Goal: Transaction & Acquisition: Purchase product/service

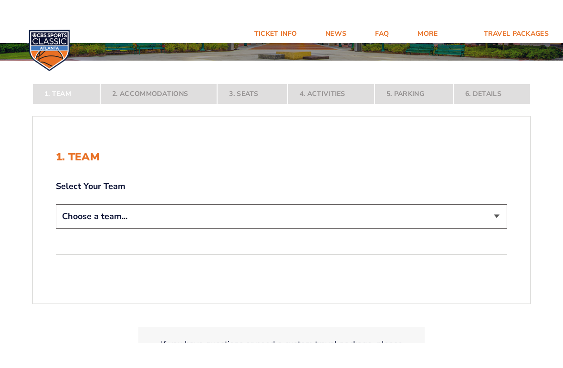
scroll to position [139, 0]
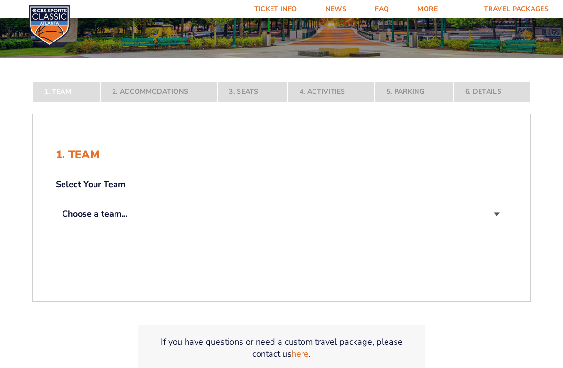
click at [497, 211] on select "Choose a team... Kentucky Wildcats Ohio State Buckeyes North Carolina Tar Heels…" at bounding box center [281, 214] width 451 height 24
select select "12756"
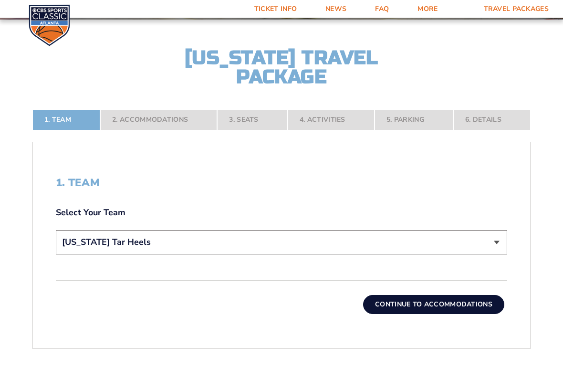
scroll to position [179, 0]
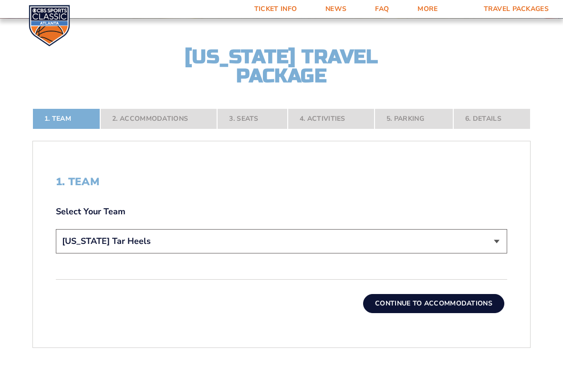
click at [473, 309] on button "Continue To Accommodations" at bounding box center [433, 303] width 141 height 19
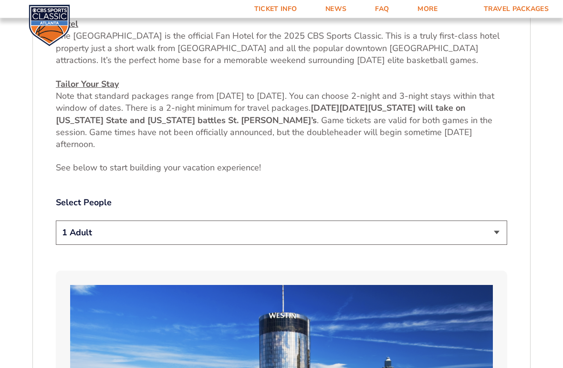
scroll to position [402, 0]
click at [492, 237] on select "1 Adult 2 Adults 3 Adults 4 Adults 2 Adults + 1 Child 2 Adults + 2 Children 2 A…" at bounding box center [281, 232] width 451 height 24
select select "3 Adults"
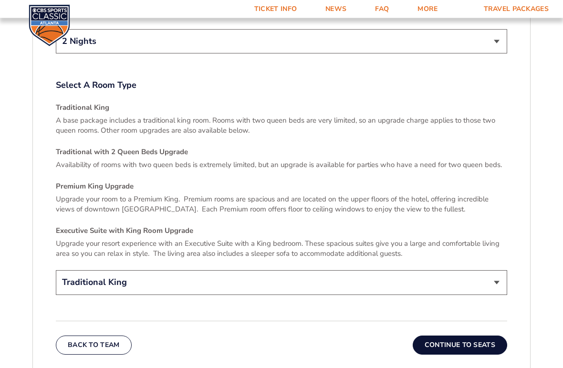
scroll to position [1354, 0]
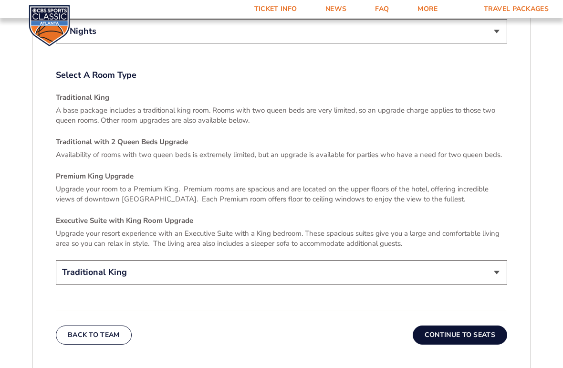
click at [503, 264] on select "Traditional King Traditional with 2 Queen Beds Upgrade (+$45 per night) Premium…" at bounding box center [281, 272] width 451 height 24
select select "Traditional with 2 Queen Beds Upgrade"
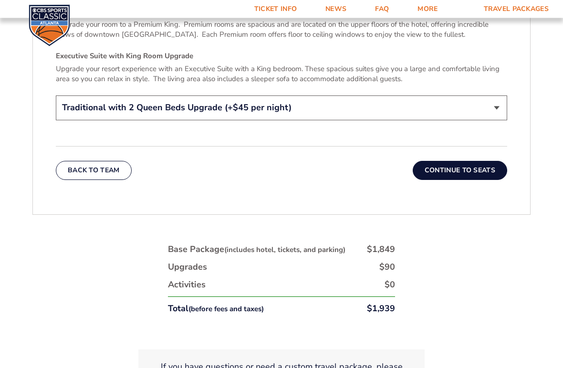
scroll to position [1528, 0]
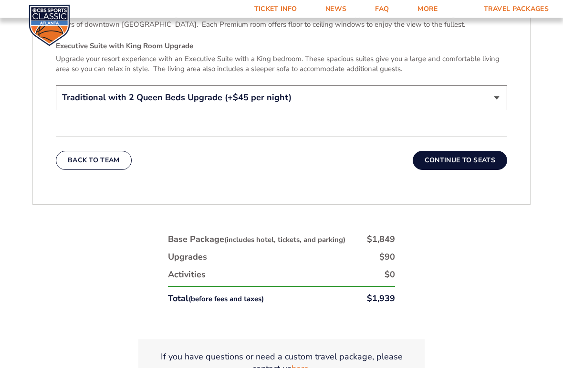
click at [475, 151] on button "Continue To Seats" at bounding box center [459, 160] width 94 height 19
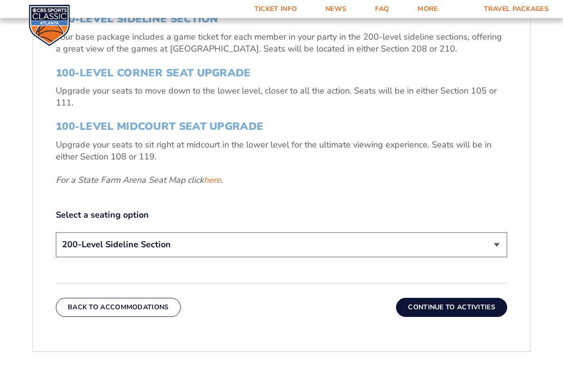
scroll to position [371, 0]
click at [496, 244] on select "200-Level Sideline Section 100-Level Corner Seat Upgrade (+$120 per person) 100…" at bounding box center [281, 244] width 451 height 24
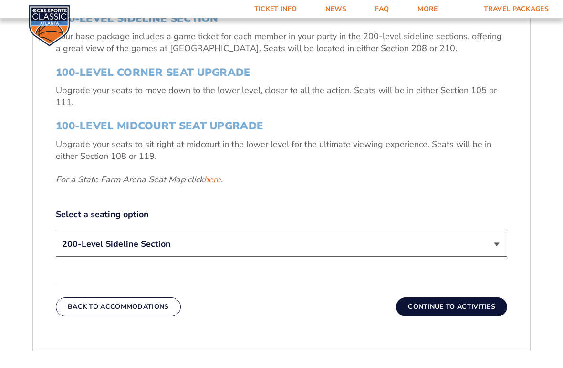
select select "100-Level Midcourt Seat Upgrade"
click at [475, 310] on button "Continue To Activities" at bounding box center [451, 306] width 111 height 19
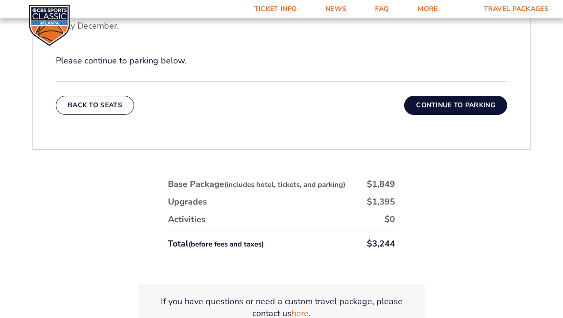
scroll to position [435, 0]
click at [471, 110] on button "Continue To Parking" at bounding box center [455, 106] width 103 height 19
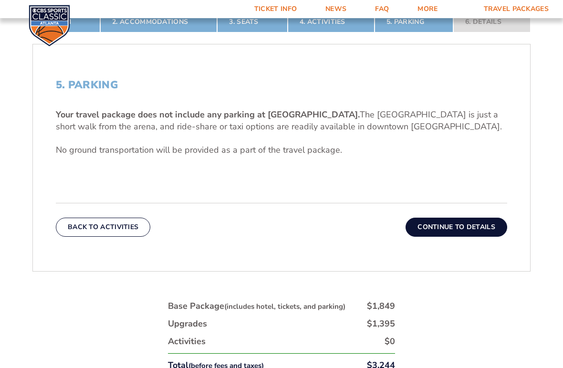
scroll to position [284, 0]
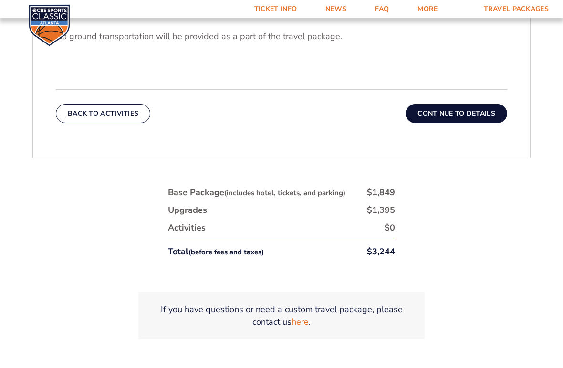
click at [465, 117] on button "Continue To Details" at bounding box center [456, 113] width 102 height 19
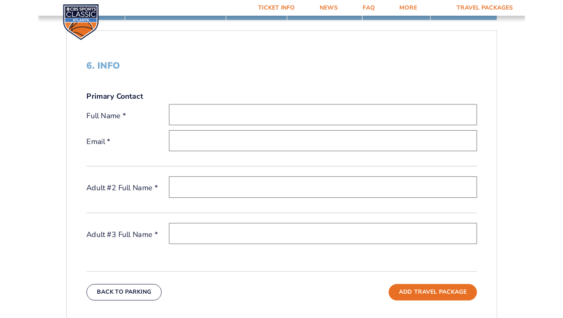
scroll to position [284, 0]
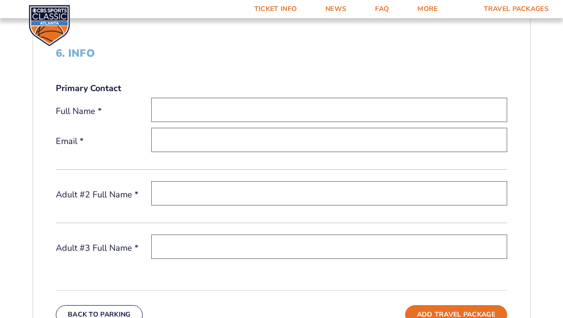
click at [406, 110] on input "text" at bounding box center [329, 110] width 356 height 24
type input "R"
type input "[PERSON_NAME]"
click at [250, 148] on input "email" at bounding box center [329, 140] width 356 height 24
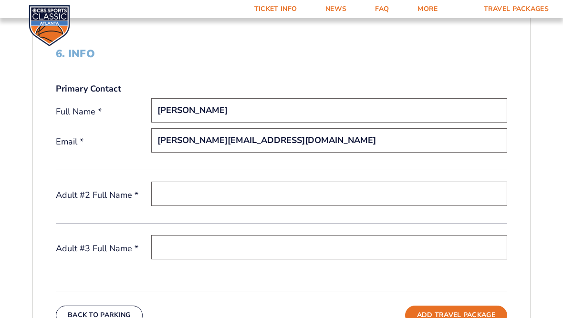
type input "[PERSON_NAME][EMAIL_ADDRESS][DOMAIN_NAME]"
click at [252, 195] on input "text" at bounding box center [329, 194] width 356 height 24
type input "[PERSON_NAME]"
click at [269, 252] on input "text" at bounding box center [329, 247] width 356 height 24
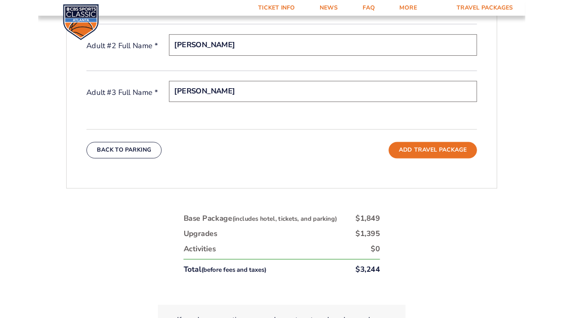
scroll to position [441, 0]
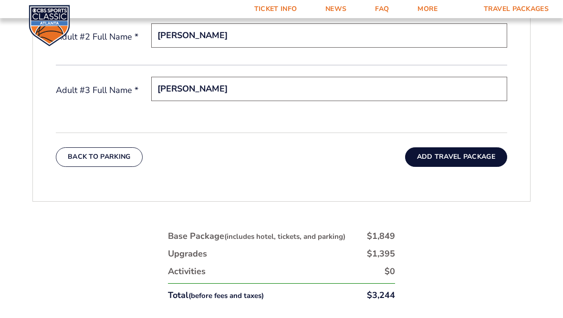
type input "[PERSON_NAME]"
click at [472, 161] on button "Add Travel Package" at bounding box center [456, 156] width 102 height 19
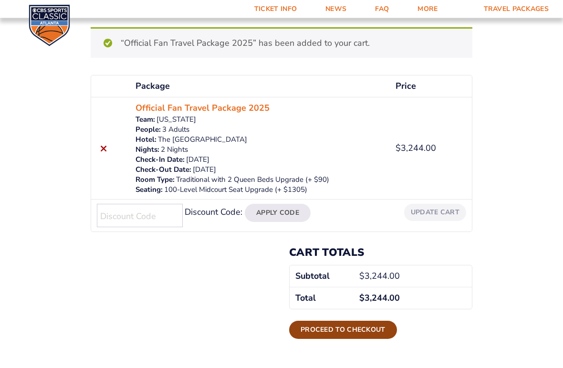
scroll to position [117, 0]
click at [351, 318] on link "Proceed to checkout" at bounding box center [343, 329] width 108 height 18
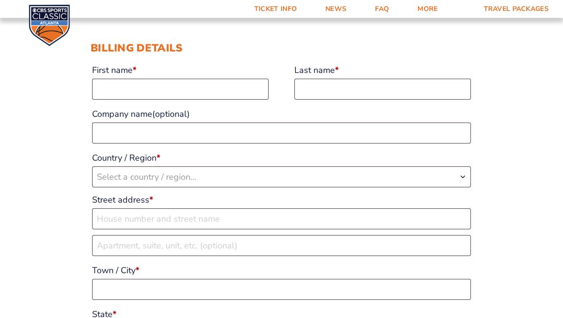
scroll to position [85, 0]
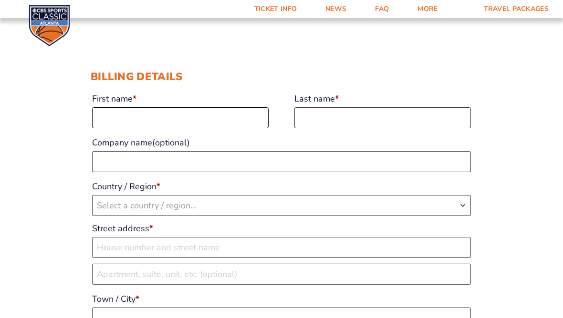
click at [222, 121] on input "First name *" at bounding box center [180, 117] width 176 height 21
type input "Ronald"
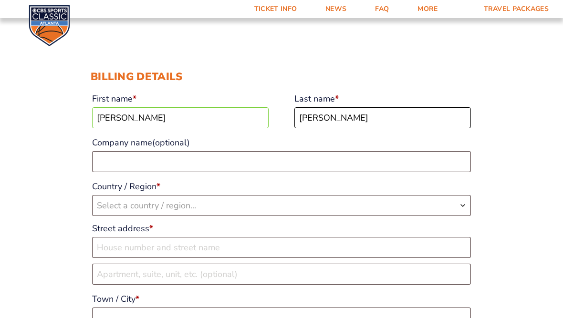
type input "Floyd"
click at [195, 206] on span "Select a country / region…" at bounding box center [146, 205] width 99 height 11
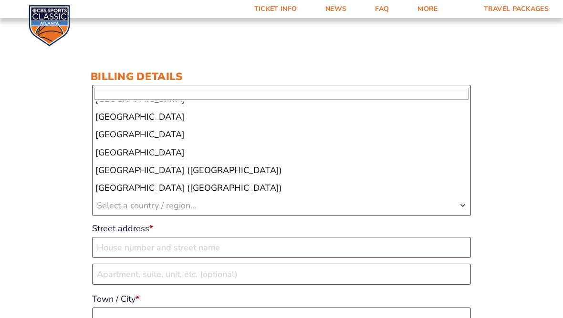
scroll to position [4079, 0]
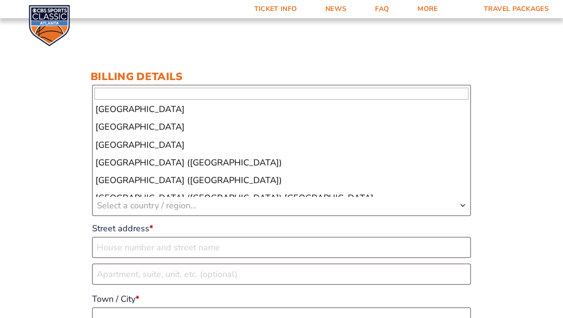
select select "US"
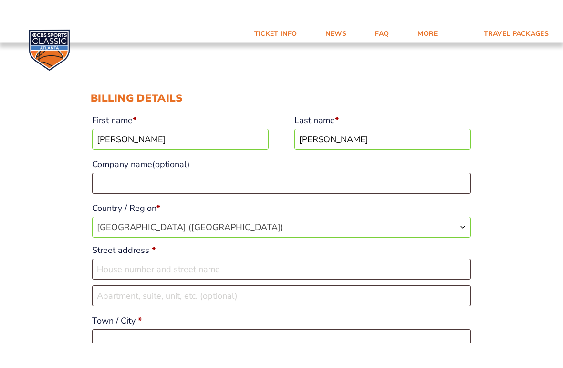
scroll to position [89, 0]
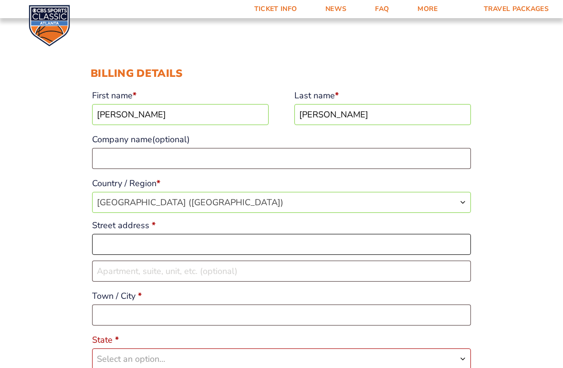
click at [434, 244] on input "Street address *" at bounding box center [281, 244] width 379 height 21
type input "199964 S 4743 Rd"
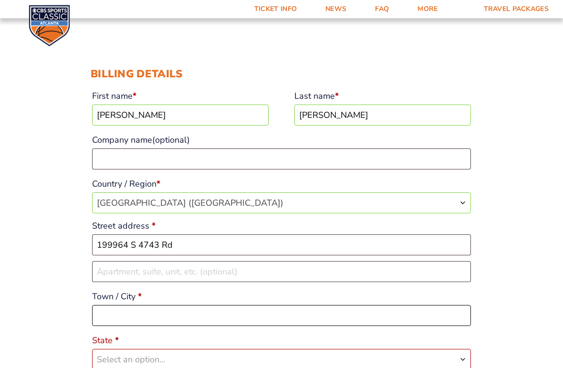
click at [208, 317] on input "Town / City *" at bounding box center [281, 315] width 379 height 21
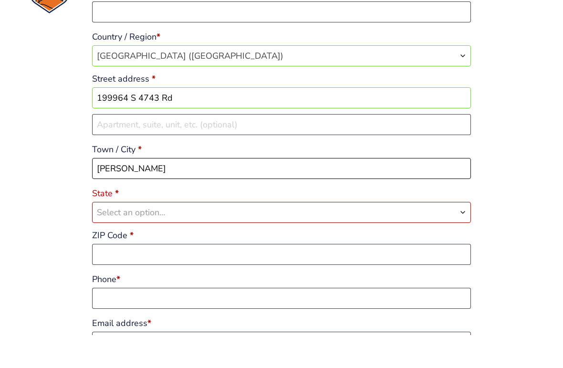
type input "Muldrow"
click at [233, 235] on span "Select an option…" at bounding box center [281, 245] width 378 height 20
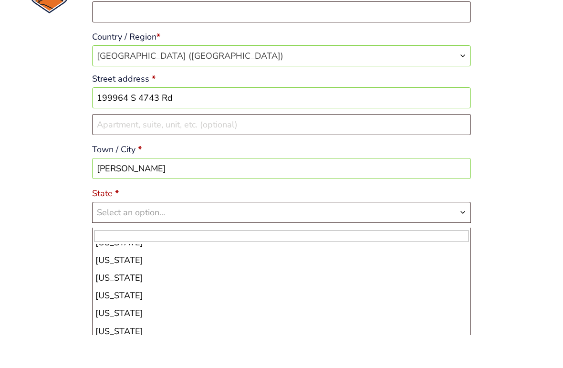
scroll to position [631, 0]
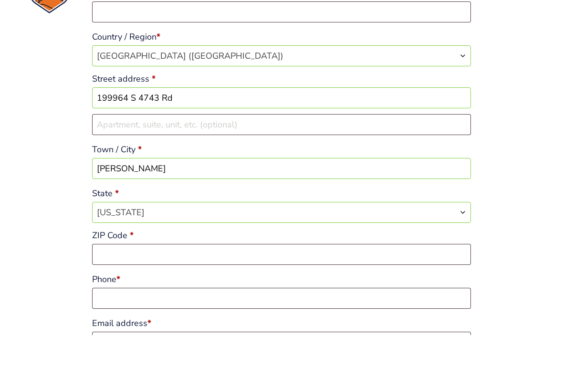
select select "OK"
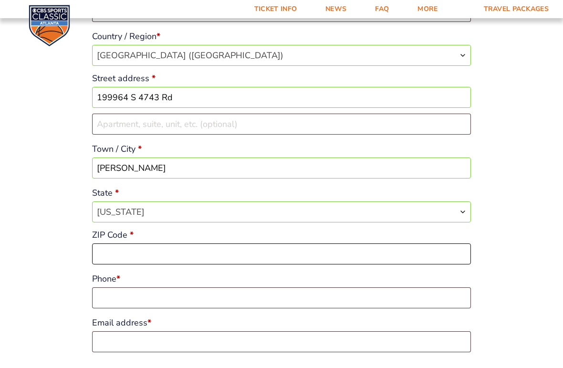
click at [198, 254] on input "ZIP Code *" at bounding box center [281, 253] width 379 height 21
type input "74948"
click at [241, 303] on input "Phone *" at bounding box center [281, 297] width 379 height 21
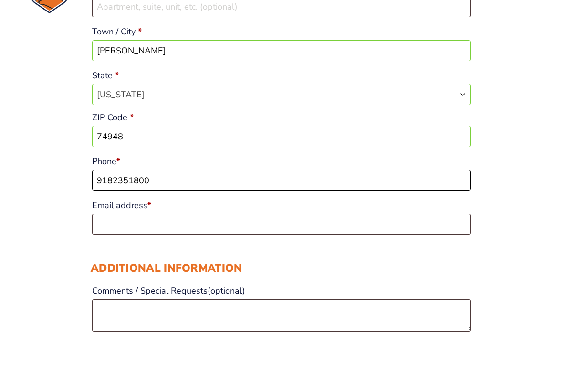
scroll to position [321, 0]
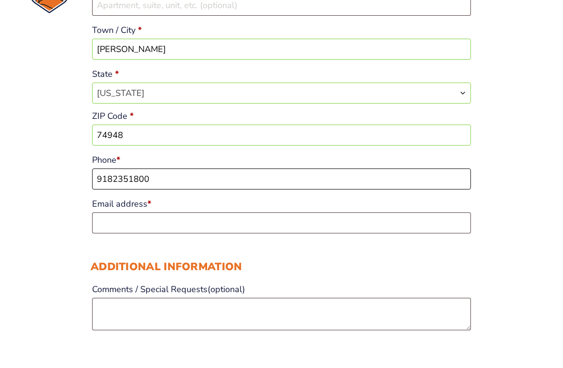
type input "9182351800"
click at [290, 245] on input "Email address *" at bounding box center [281, 255] width 379 height 21
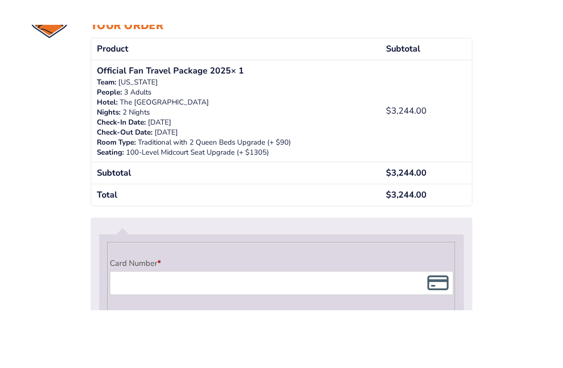
scroll to position [684, 0]
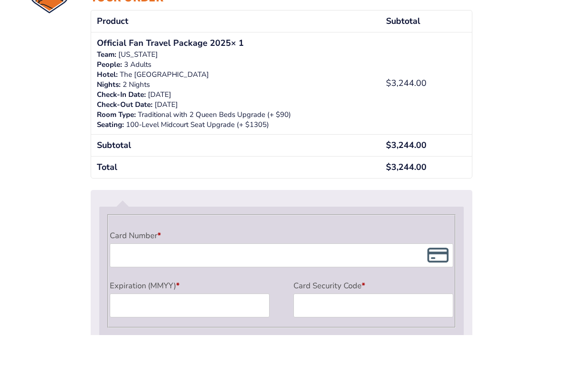
type input "[PERSON_NAME][EMAIL_ADDRESS][DOMAIN_NAME]"
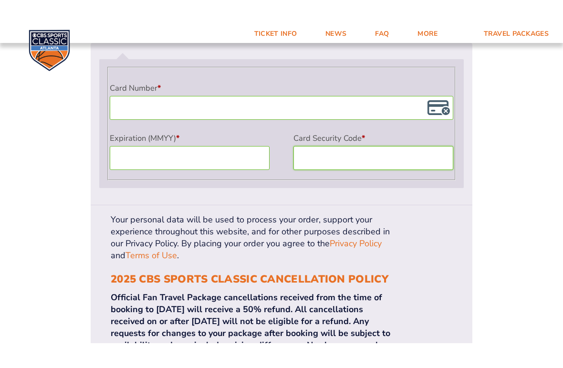
scroll to position [886, 0]
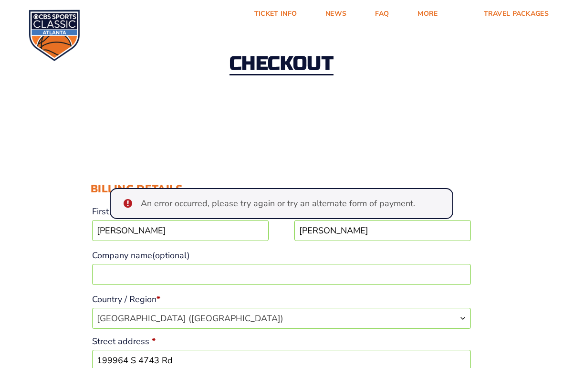
scroll to position [31, 0]
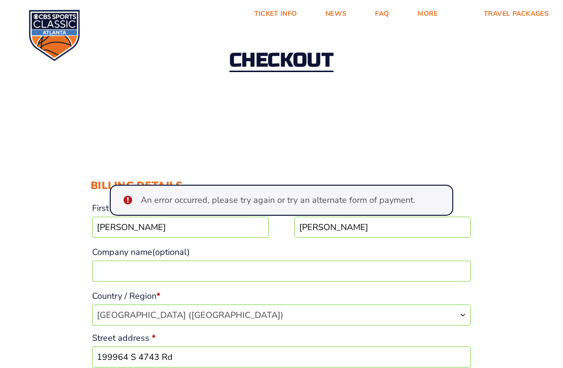
click at [211, 231] on input "Ronald" at bounding box center [180, 226] width 176 height 21
type input "R"
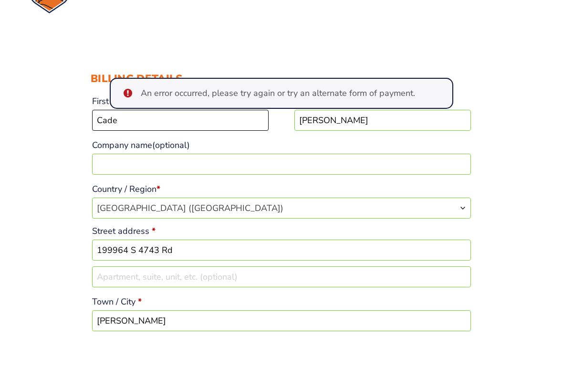
scroll to position [108, 0]
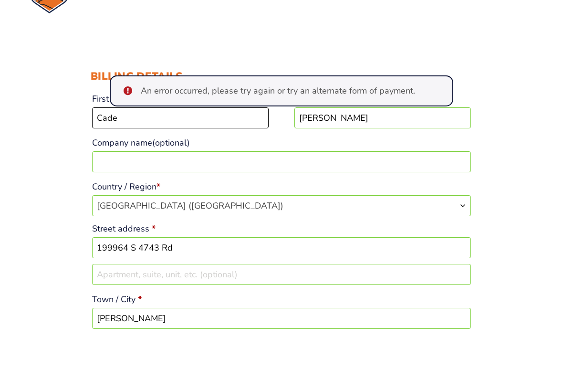
type input "Cade"
click at [187, 270] on input "199964 S 4743 Rd" at bounding box center [281, 280] width 379 height 21
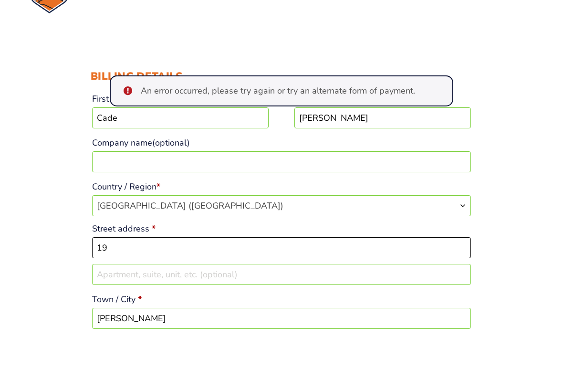
type input "1"
type input "[STREET_ADDRESS]"
click at [187, 318] on input "Muldrow" at bounding box center [281, 350] width 379 height 21
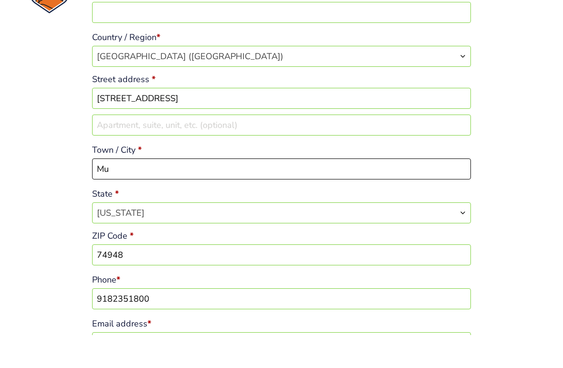
type input "M"
click at [227, 147] on input "Apartment, suite, unit, etc. (optional)" at bounding box center [281, 157] width 379 height 21
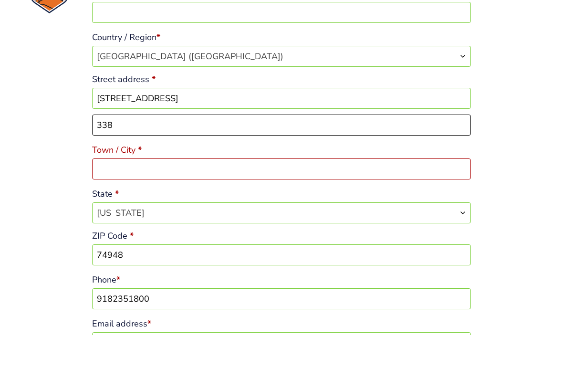
type input "338"
click at [192, 191] on input "Town / City *" at bounding box center [281, 201] width 379 height 21
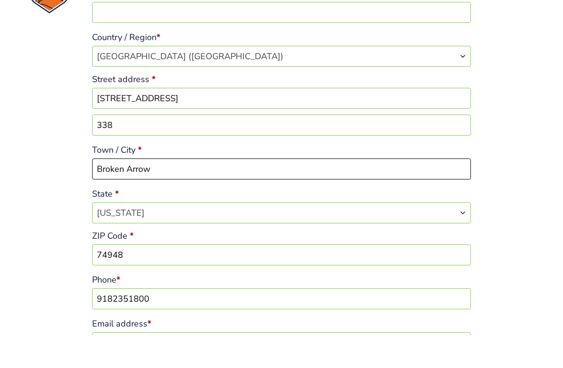
type input "Broken Arrow"
click at [174, 277] on input "74948" at bounding box center [281, 287] width 379 height 21
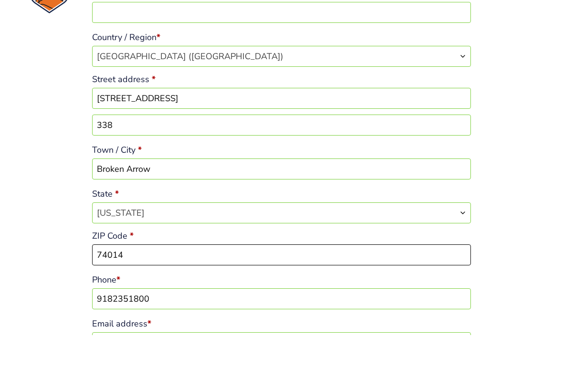
type input "74014"
click at [198, 318] on input "9182351800" at bounding box center [281, 331] width 379 height 21
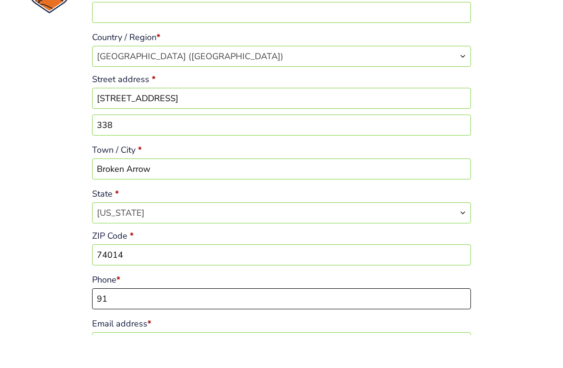
type input "9"
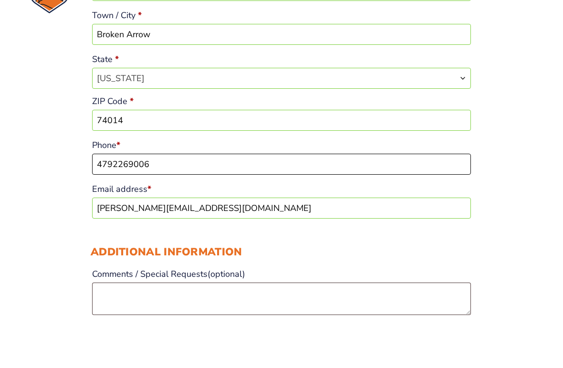
scroll to position [394, 0]
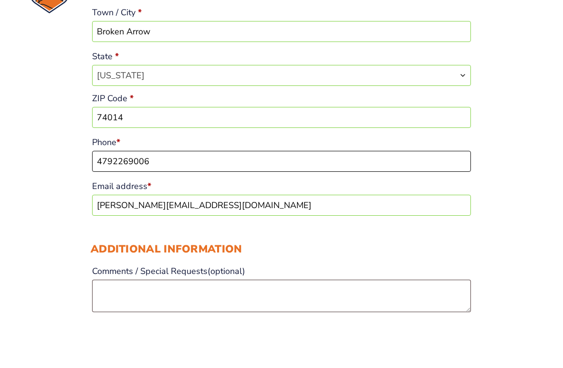
type input "4792269006"
click at [218, 227] on input "[PERSON_NAME][EMAIL_ADDRESS][DOMAIN_NAME]" at bounding box center [281, 237] width 379 height 21
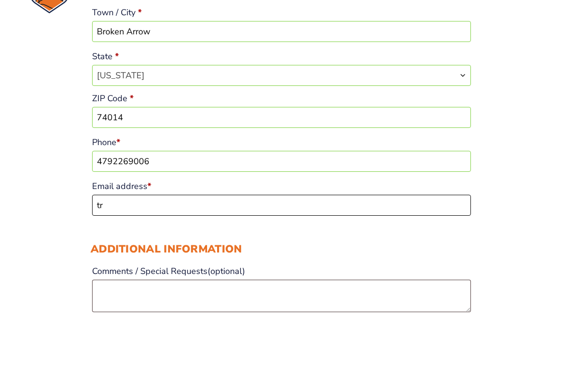
type input "t"
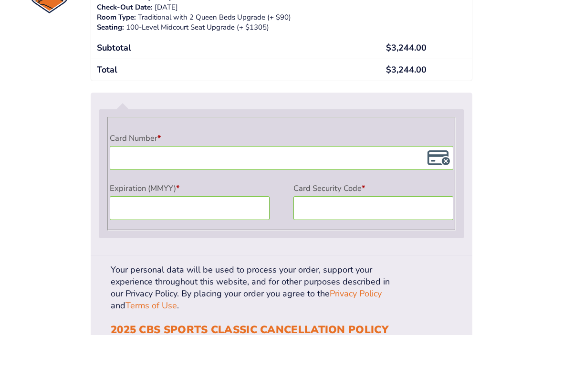
scroll to position [838, 0]
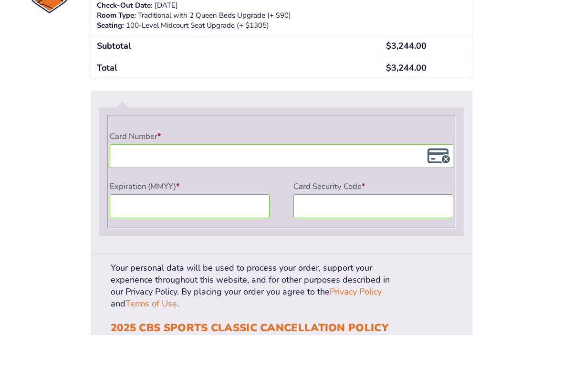
type input "[EMAIL_ADDRESS][DOMAIN_NAME]"
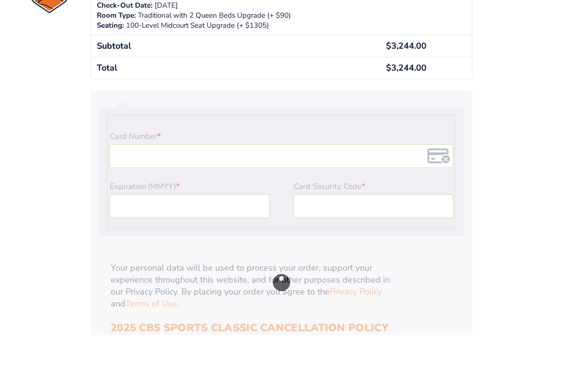
scroll to position [871, 0]
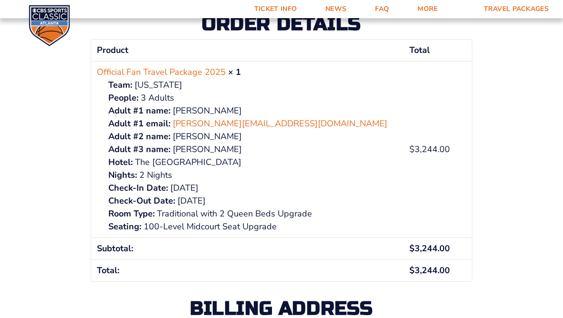
scroll to position [172, 0]
